Goal: Task Accomplishment & Management: Use online tool/utility

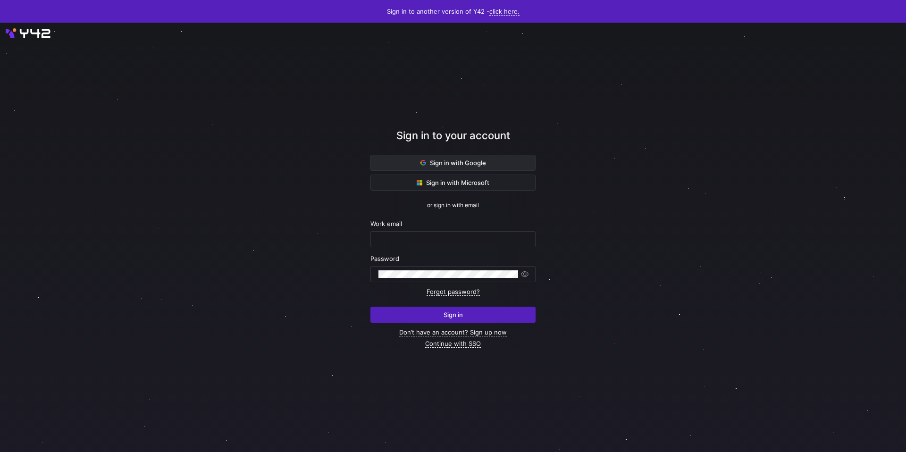
click at [447, 155] on button "Sign in with Google" at bounding box center [453, 163] width 165 height 16
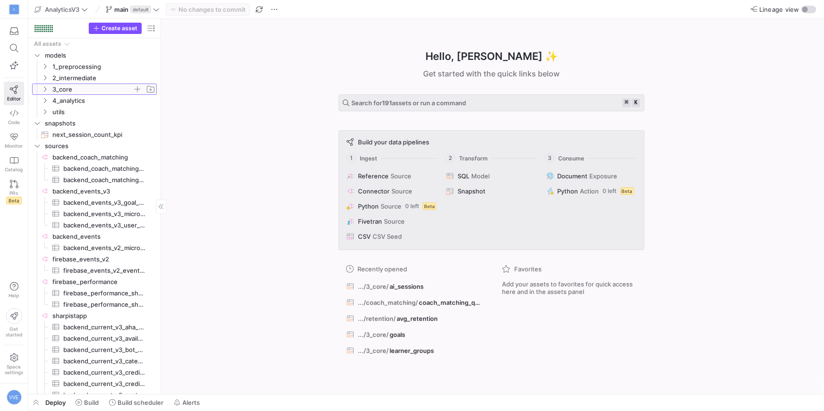
click at [44, 92] on y42-icon "Press SPACE to select this row." at bounding box center [45, 89] width 8 height 8
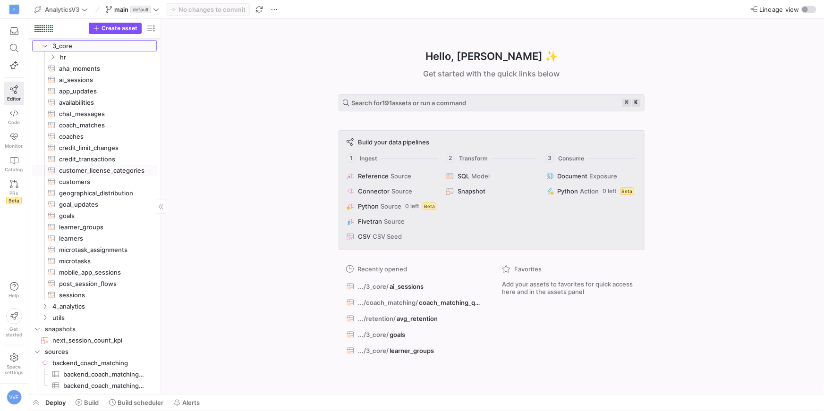
scroll to position [44, 0]
click at [63, 306] on span "4_analytics" at bounding box center [92, 306] width 80 height 11
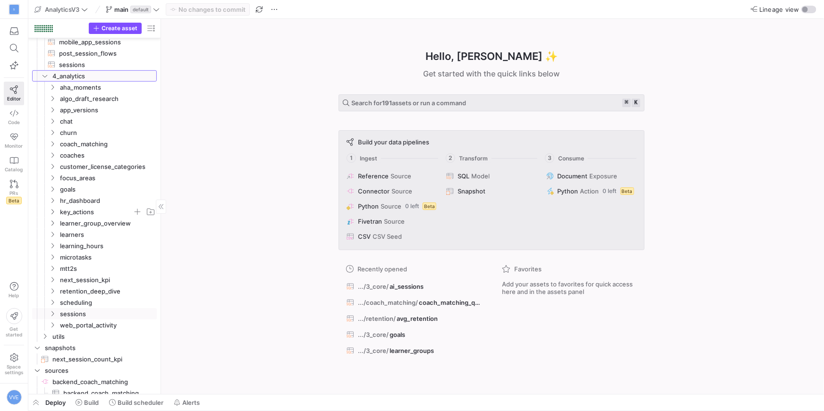
scroll to position [274, 0]
click at [60, 142] on span "coach_matching" at bounding box center [96, 143] width 73 height 11
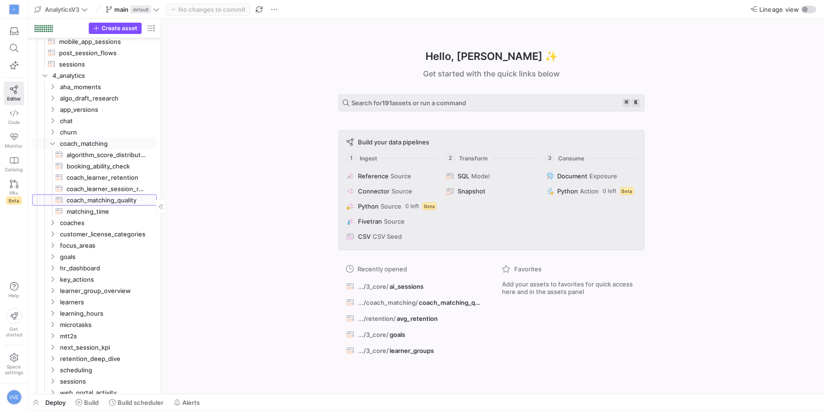
click at [119, 199] on span "coach_matching_quality​​​​​​​​​​" at bounding box center [106, 200] width 79 height 11
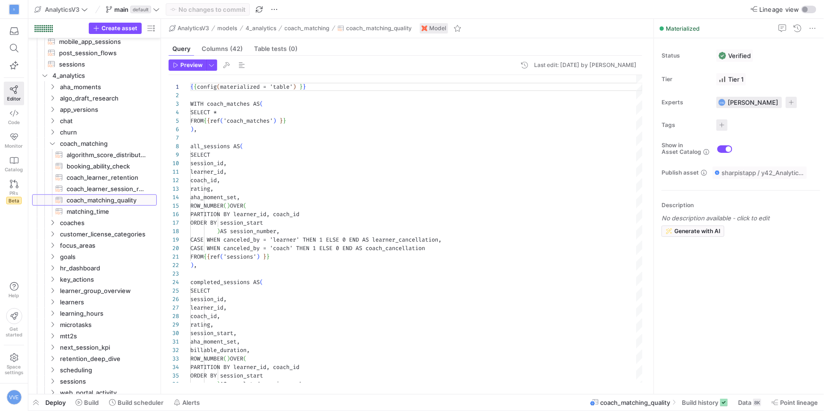
scroll to position [85, 0]
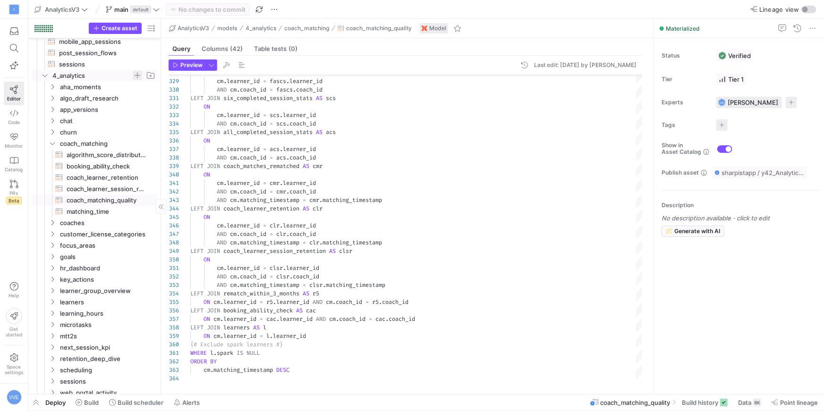
click at [135, 75] on span "Press SPACE to select this row." at bounding box center [137, 75] width 9 height 9
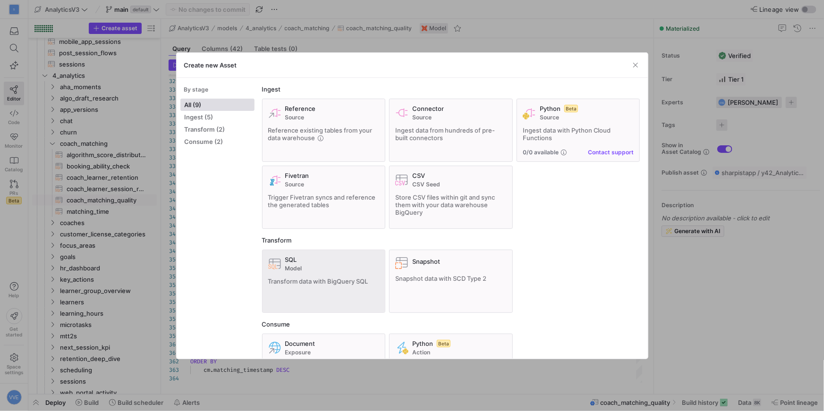
click at [332, 278] on span "Transform data with BigQuery SQL" at bounding box center [318, 282] width 100 height 8
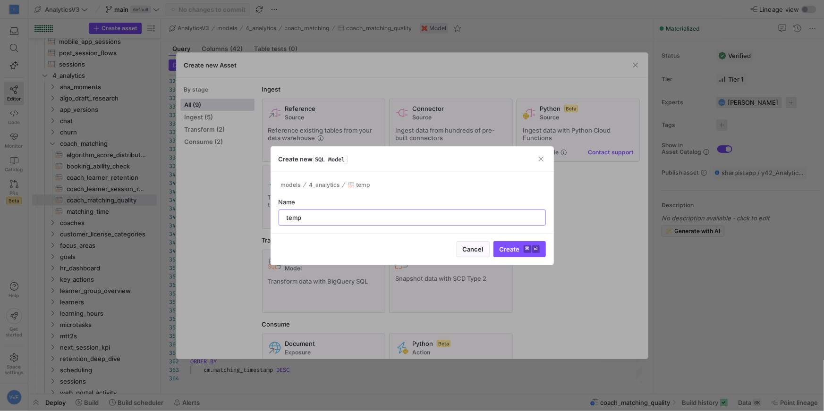
type input "temp"
click at [493, 241] on button "Create ⌘ ⏎" at bounding box center [519, 249] width 52 height 16
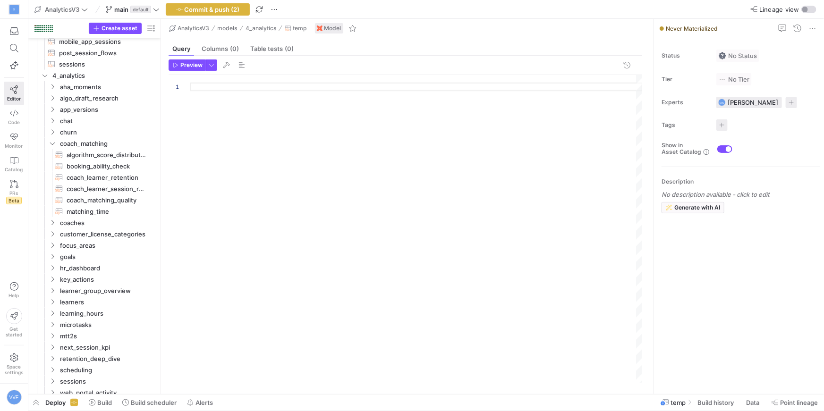
scroll to position [290, 0]
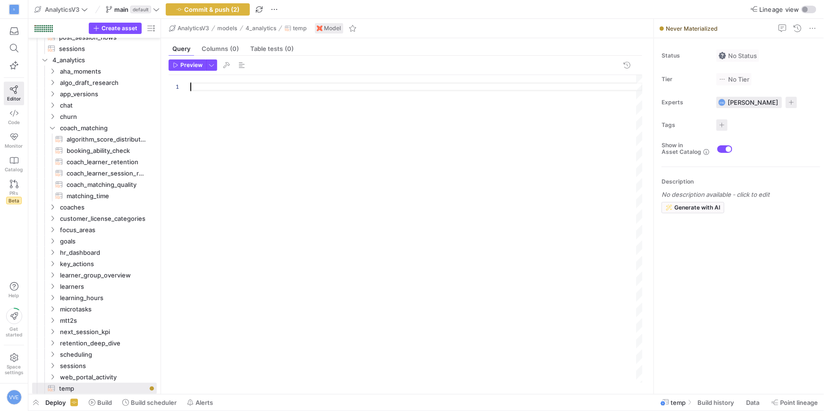
click at [267, 131] on div at bounding box center [416, 229] width 452 height 308
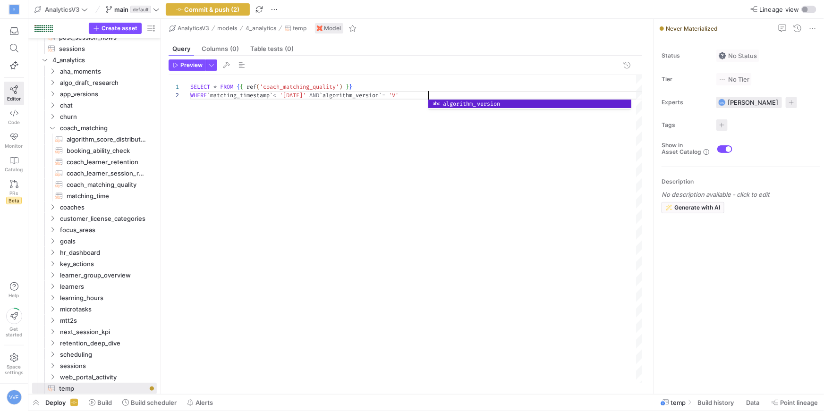
scroll to position [8, 241]
click at [188, 61] on span "button" at bounding box center [187, 65] width 36 height 10
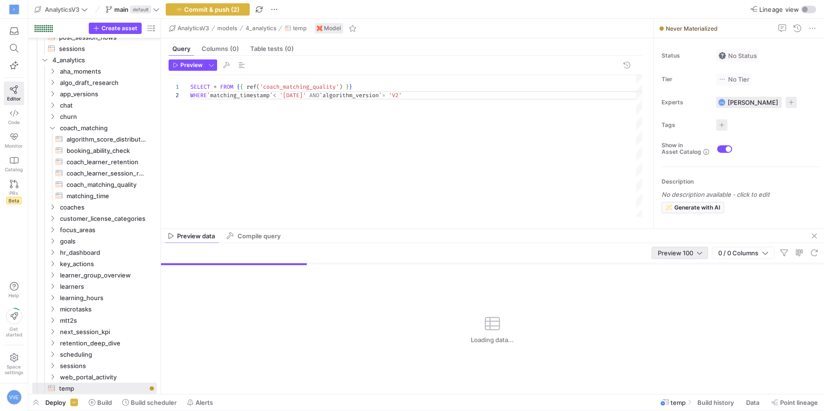
click at [675, 255] on span "Preview 100" at bounding box center [675, 253] width 35 height 8
click at [675, 284] on span "Full Preview" at bounding box center [679, 284] width 49 height 8
click at [591, 230] on div "Preview data Compile query" at bounding box center [492, 236] width 663 height 14
drag, startPoint x: 592, startPoint y: 227, endPoint x: 592, endPoint y: 205, distance: 21.7
click at [592, 203] on mat-tab-group "Query Columns (0) Table tests (0) Preview 1 2 SELECT * FROM { { ref ( 'coach_ma…" at bounding box center [405, 133] width 489 height 190
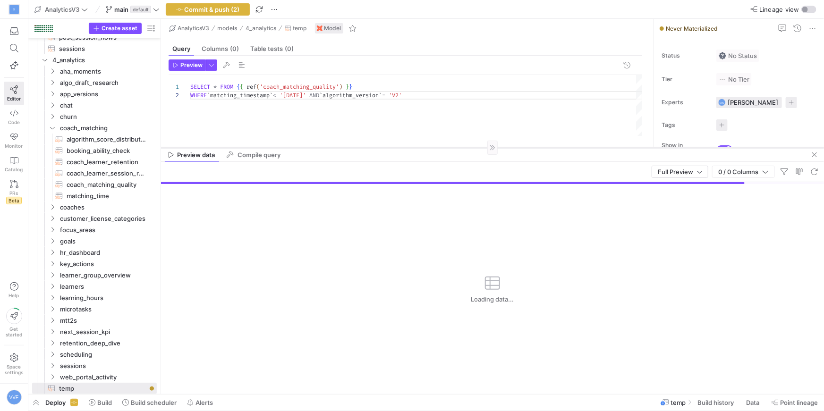
drag, startPoint x: 590, startPoint y: 228, endPoint x: 591, endPoint y: 147, distance: 81.2
click at [591, 147] on div at bounding box center [492, 147] width 663 height 0
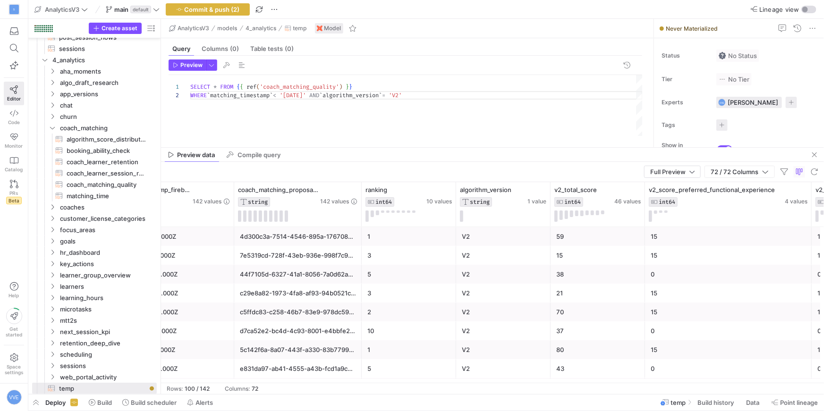
scroll to position [0, 195]
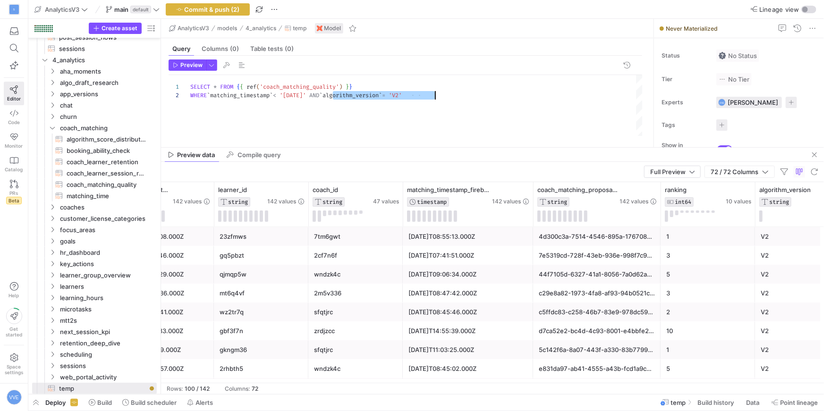
drag, startPoint x: 334, startPoint y: 97, endPoint x: 525, endPoint y: 97, distance: 191.2
click at [520, 108] on div "SELECT * FROM { { ref ( 'coach_matching_quality' ) } } WHERE ` matching_timesta…" at bounding box center [416, 105] width 452 height 61
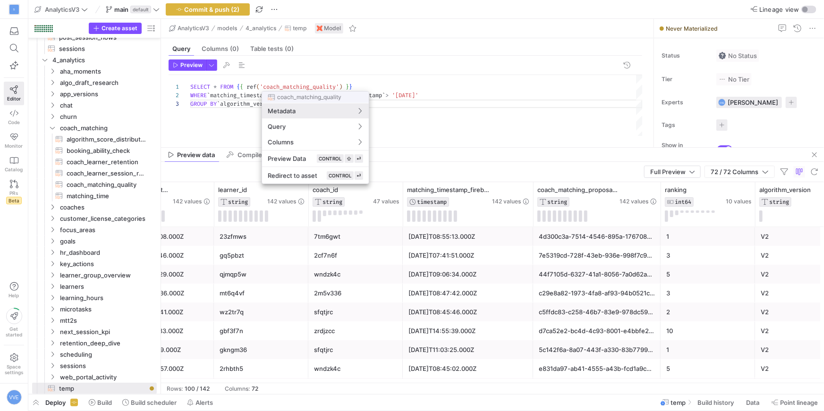
click at [220, 84] on div at bounding box center [412, 205] width 824 height 411
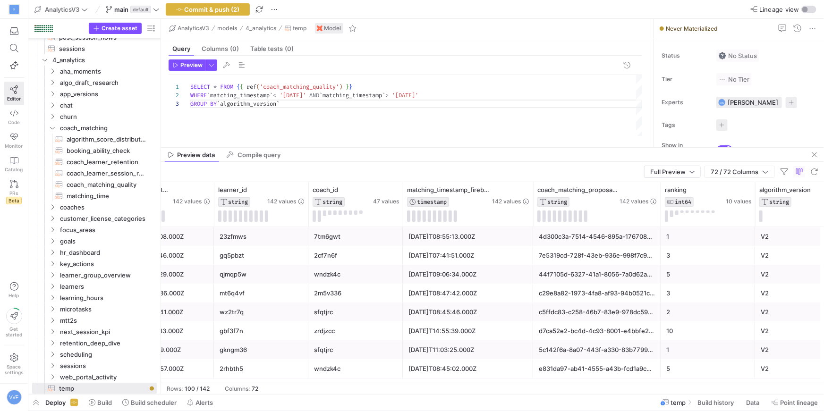
click at [219, 85] on div "SELECT * FROM { { ref ( 'coach_matching_quality' ) } } WHERE ` matching_timesta…" at bounding box center [416, 105] width 452 height 61
click at [292, 85] on div "SELECT ` algorithm_version ` , WHERE ` matching_timestamp ` < '[DATE]' AND ` ma…" at bounding box center [416, 105] width 452 height 61
click at [214, 86] on div "SELECT ` algorithm_version ` , WHERE ` matching_timestamp ` < '[DATE]' AND ` ma…" at bounding box center [416, 105] width 452 height 61
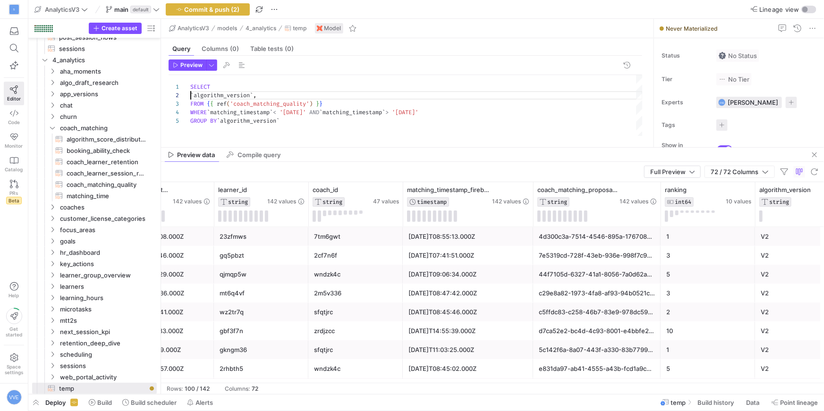
scroll to position [8, 0]
click at [268, 92] on div "SELECT WHERE ` matching_timestamp ` < '[DATE]' AND ` matching_timestamp ` > '[D…" at bounding box center [416, 105] width 452 height 61
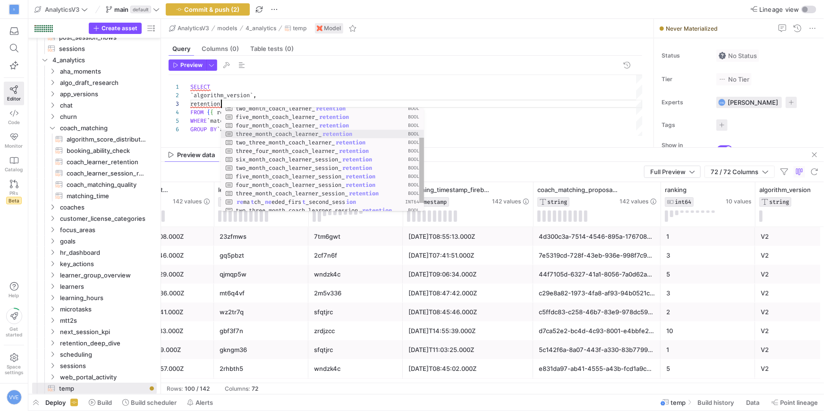
scroll to position [17, 125]
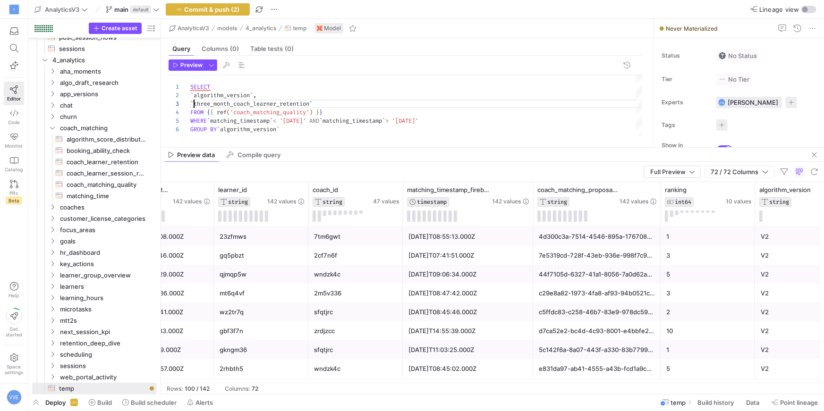
click at [193, 104] on div "SELECT WHERE ` matching_timestamp ` < '[DATE]' AND ` matching_timestamp ` > '[D…" at bounding box center [416, 105] width 452 height 61
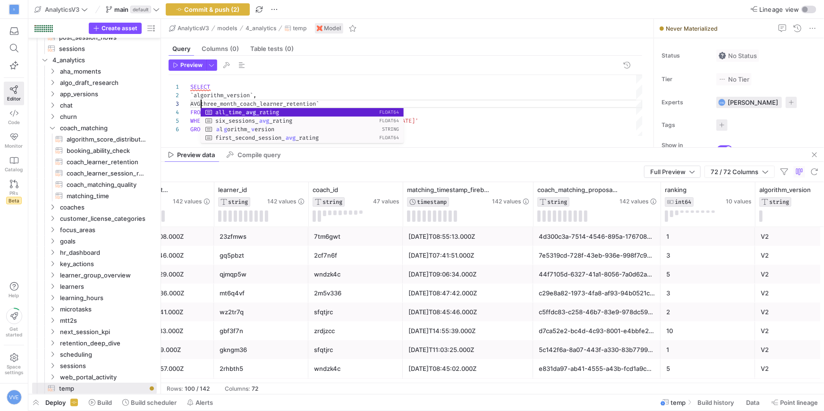
scroll to position [17, 14]
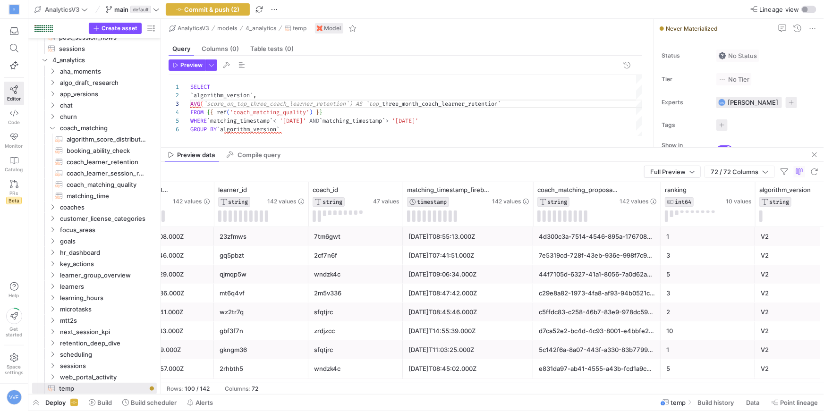
click at [350, 102] on div "SELECT WHERE ` matching_timestamp ` < '[DATE]' AND ` matching_timestamp ` > '[D…" at bounding box center [416, 105] width 452 height 61
click at [376, 108] on div "SELECT WHERE ` matching_timestamp ` < '[DATE]' AND ` matching_timestamp ` > '[D…" at bounding box center [416, 105] width 452 height 61
click at [191, 69] on span "button" at bounding box center [187, 65] width 36 height 10
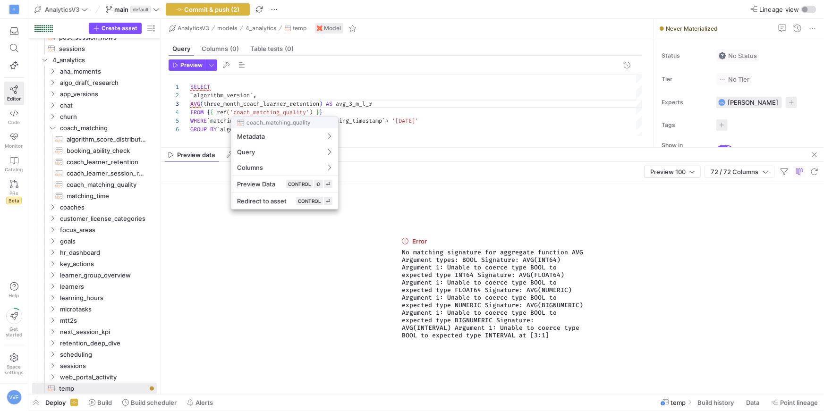
click at [210, 103] on div at bounding box center [412, 205] width 824 height 411
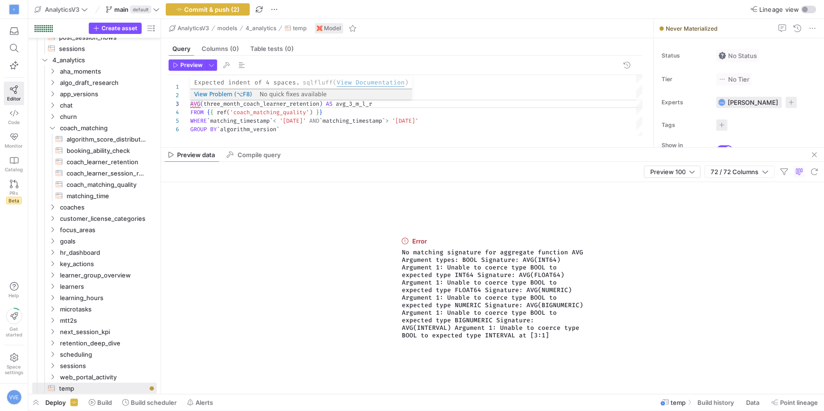
scroll to position [17, 14]
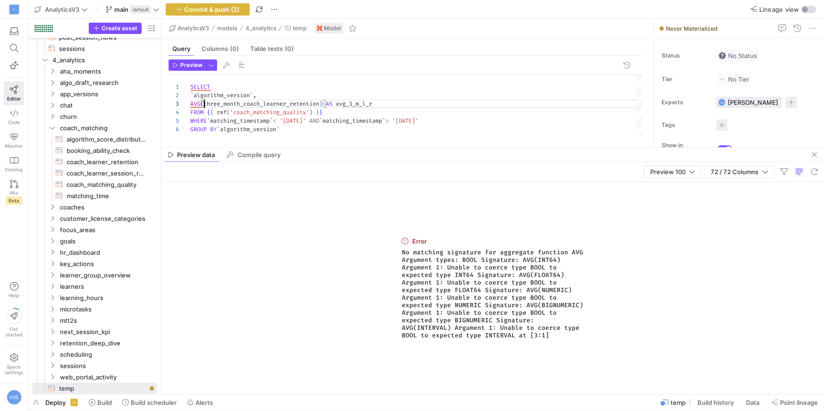
click at [204, 104] on div "SELECT WHERE ` matching_timestamp ` < '[DATE]' AND ` matching_timestamp ` > '[D…" at bounding box center [416, 105] width 452 height 61
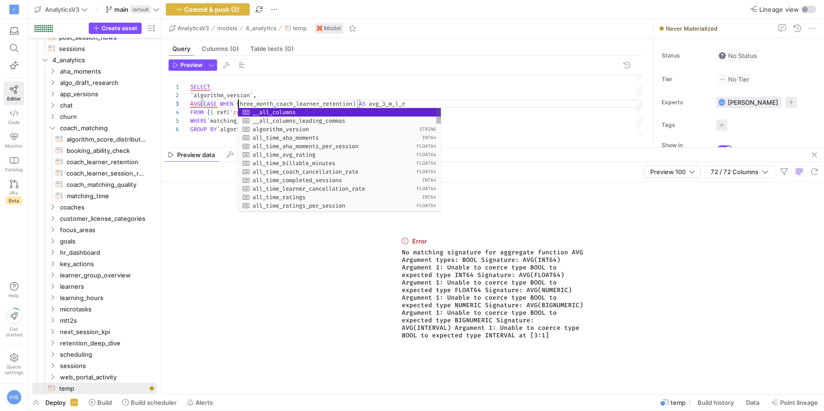
scroll to position [17, 47]
click at [356, 106] on div "SELECT WHERE ` matching_timestamp ` < '[DATE]' AND ` matching_timestamp ` > '[D…" at bounding box center [416, 105] width 452 height 61
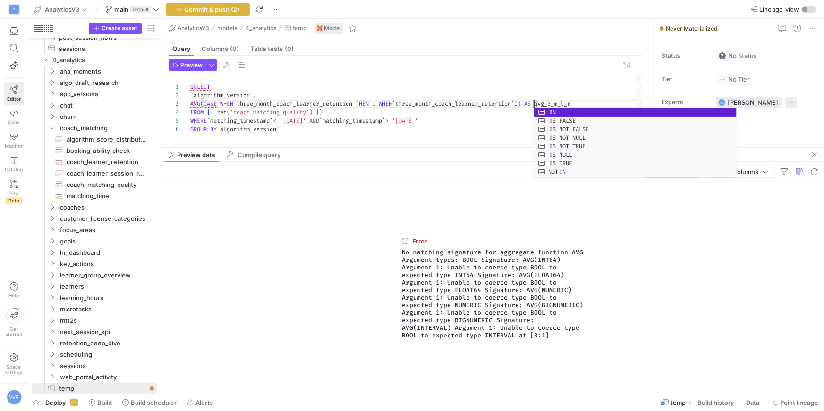
scroll to position [17, 343]
click at [355, 100] on div "SELECT WHERE ` matching_timestamp ` < '[DATE]' AND ` matching_timestamp ` > '[D…" at bounding box center [416, 105] width 452 height 61
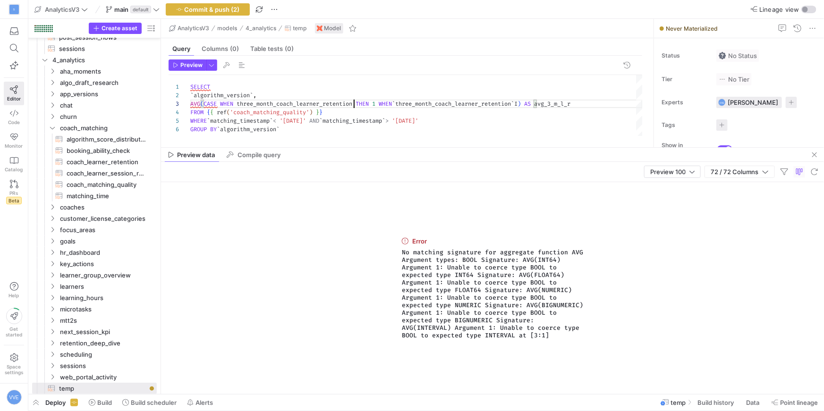
click at [362, 105] on div "SELECT WHERE ` matching_timestamp ` < '[DATE]' AND ` matching_timestamp ` > '[D…" at bounding box center [416, 105] width 452 height 61
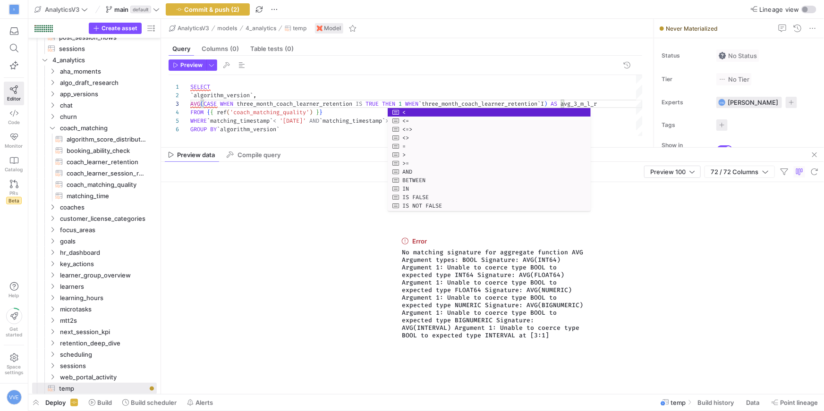
click at [562, 105] on div "SELECT WHERE ` matching_timestamp ` < '[DATE]' AND ` matching_timestamp ` > '[D…" at bounding box center [416, 105] width 452 height 61
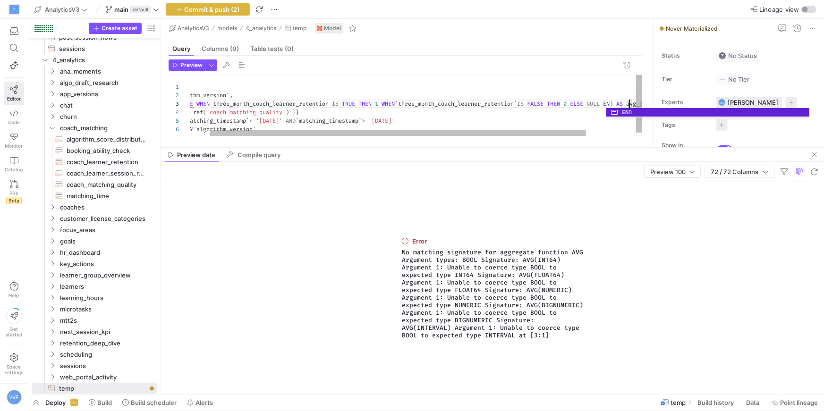
scroll to position [17, 465]
click at [193, 68] on span "Preview" at bounding box center [191, 65] width 22 height 7
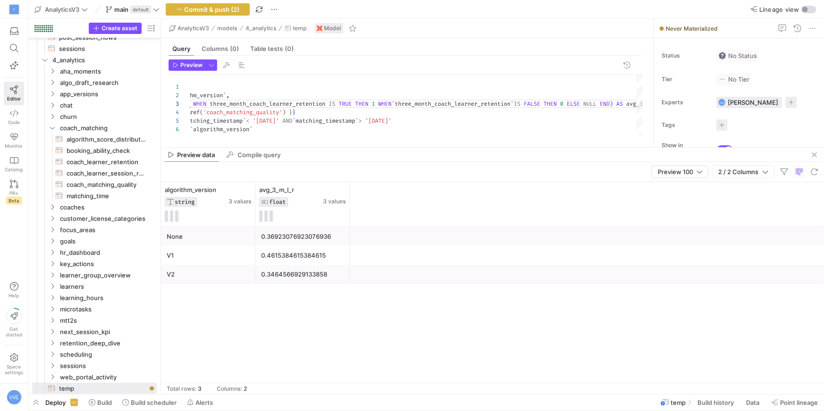
click at [313, 253] on div "0.4615384615384615" at bounding box center [302, 255] width 83 height 18
click at [313, 271] on div "0.3464566929133858" at bounding box center [302, 274] width 83 height 18
click at [311, 258] on div "0.4615384615384615" at bounding box center [302, 255] width 83 height 18
click at [303, 242] on div "0.36923076923076936" at bounding box center [302, 237] width 83 height 18
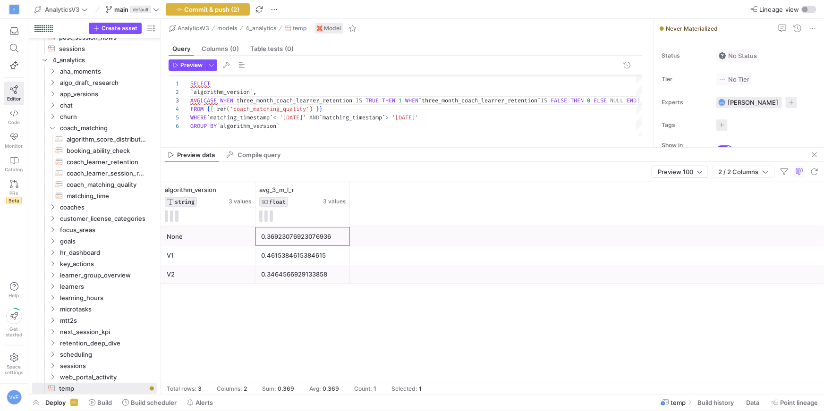
click at [321, 257] on div "0.4615384615384615" at bounding box center [302, 255] width 83 height 18
click at [243, 255] on div "V1" at bounding box center [208, 255] width 83 height 18
click at [278, 265] on div "0.3464566929133858" at bounding box center [302, 274] width 83 height 18
click at [284, 256] on div "0.4615384615384615" at bounding box center [302, 255] width 83 height 18
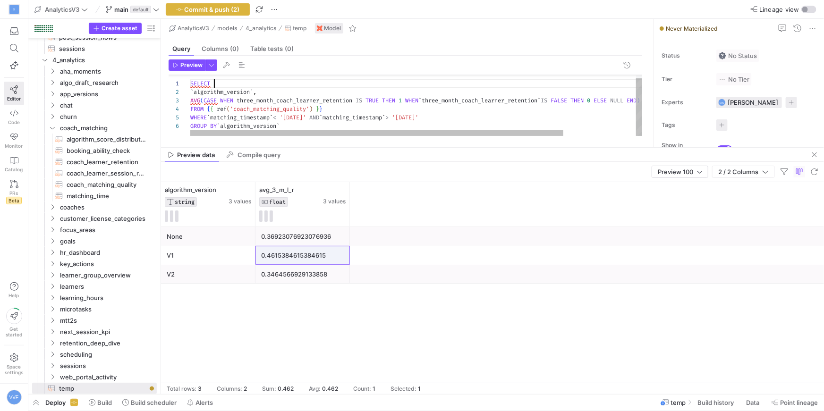
scroll to position [0, 24]
click at [233, 85] on div "SELECT WHERE ` matching_timestamp ` < '[DATE]' AND ` matching_timestamp ` > '[D…" at bounding box center [460, 104] width 540 height 64
click at [268, 94] on div "SELECT WHERE ` matching_timestamp ` < '[DATE]' AND ` matching_timestamp ` > '[D…" at bounding box center [460, 104] width 540 height 64
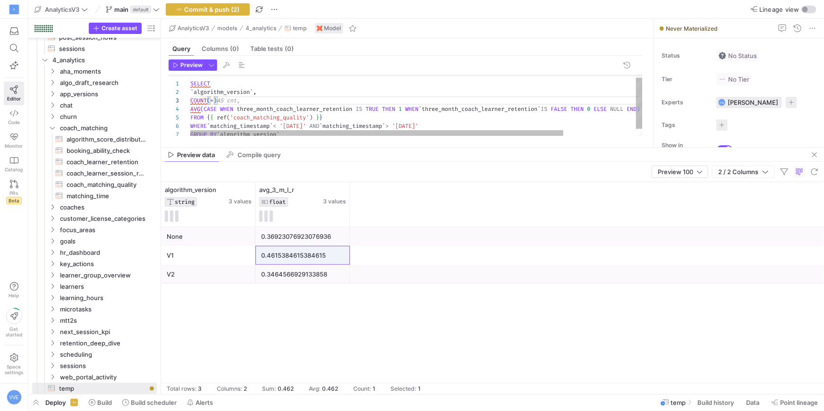
scroll to position [17, 54]
click at [194, 63] on span "Preview" at bounding box center [191, 65] width 22 height 7
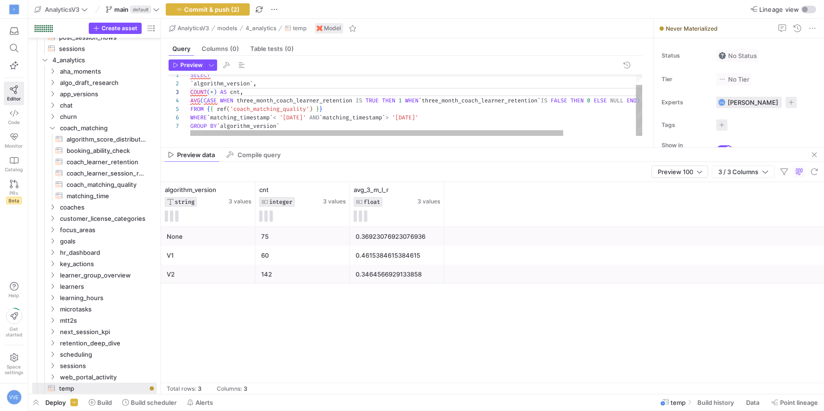
scroll to position [42, 125]
click at [316, 116] on div "SELECT WHERE ` matching_timestamp ` < '[DATE]' AND ` matching_timestamp ` > '[D…" at bounding box center [460, 99] width 540 height 73
click at [325, 116] on div "SELECT WHERE ` matching_timestamp ` < '[DATE]' AND ` matching_timestamp ` > '[D…" at bounding box center [460, 99] width 540 height 73
click at [192, 64] on span "Preview" at bounding box center [191, 65] width 22 height 7
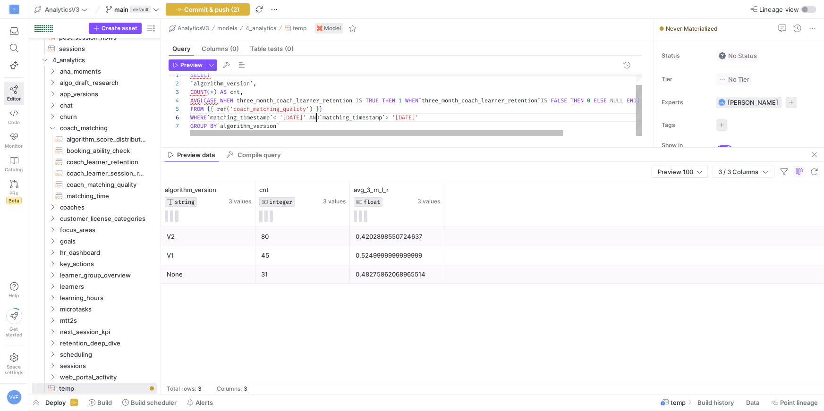
scroll to position [42, 125]
drag, startPoint x: 315, startPoint y: 116, endPoint x: 351, endPoint y: 119, distance: 36.5
click at [315, 116] on div "SELECT WHERE ` matching_timestamp ` < '[DATE]' AND ` matching_timestamp ` > '[D…" at bounding box center [460, 99] width 540 height 73
click at [324, 117] on div "SELECT WHERE ` matching_timestamp ` < '[DATE]' AND ` matching_timestamp ` > '[D…" at bounding box center [460, 99] width 540 height 73
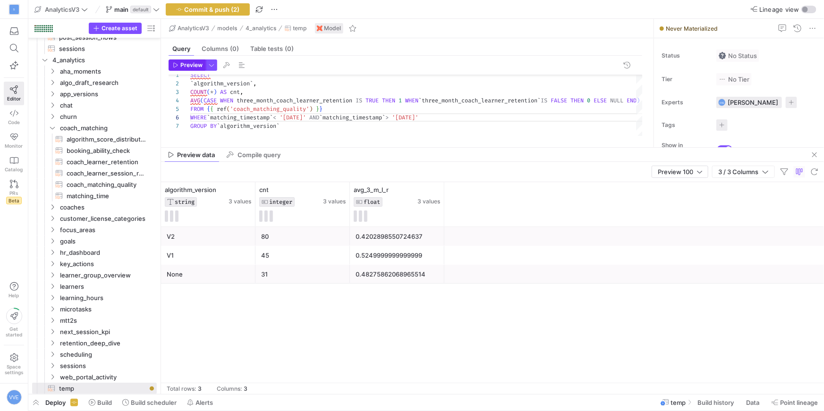
type textarea "SELECT `algorithm_version`, COUNT(*) AS cnt, AVG(CASE WHEN three_month_coach_le…"
click at [178, 65] on span "Preview" at bounding box center [188, 65] width 30 height 7
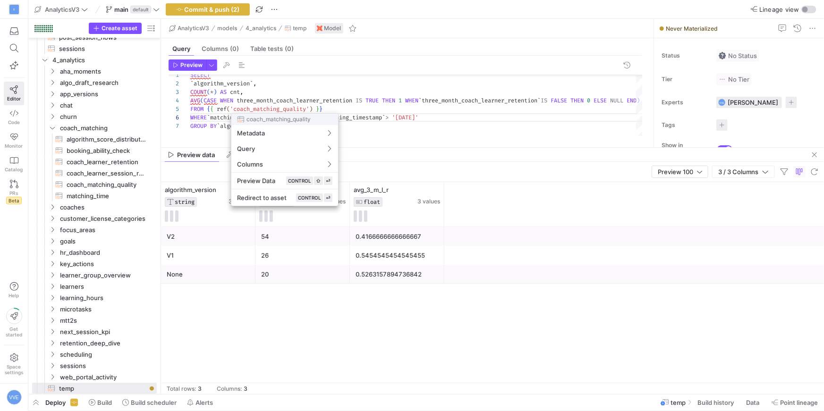
click at [370, 122] on div at bounding box center [412, 205] width 824 height 411
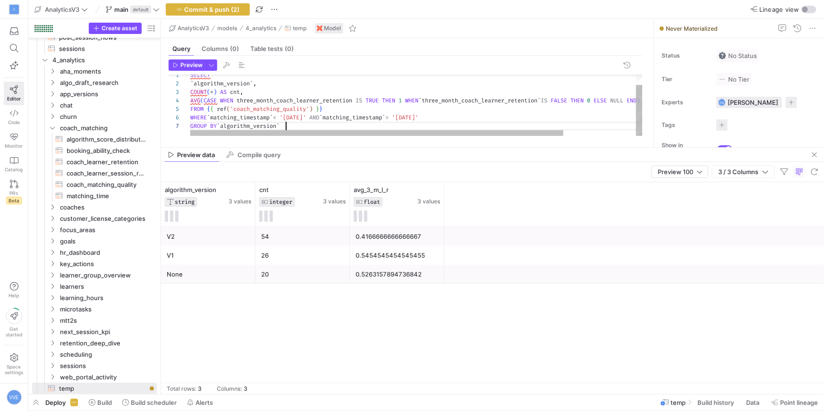
scroll to position [51, 95]
click at [373, 125] on div "SELECT WHERE ` matching_timestamp ` < '[DATE]' AND ` matching_timestamp ` > '[D…" at bounding box center [460, 99] width 540 height 73
